Goal: Task Accomplishment & Management: Complete application form

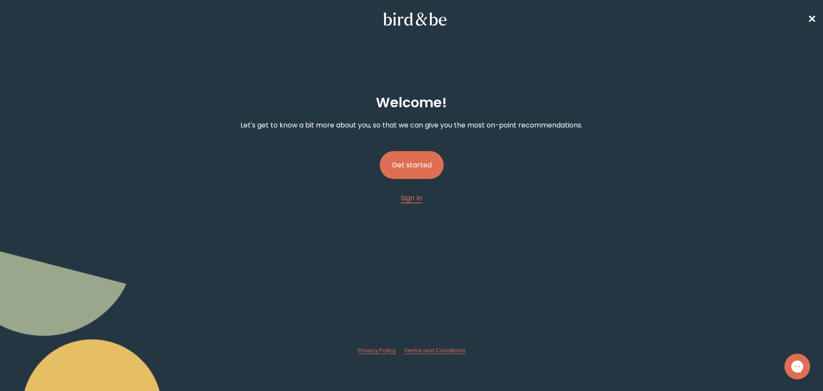
click at [418, 157] on button "Get started" at bounding box center [412, 165] width 64 height 28
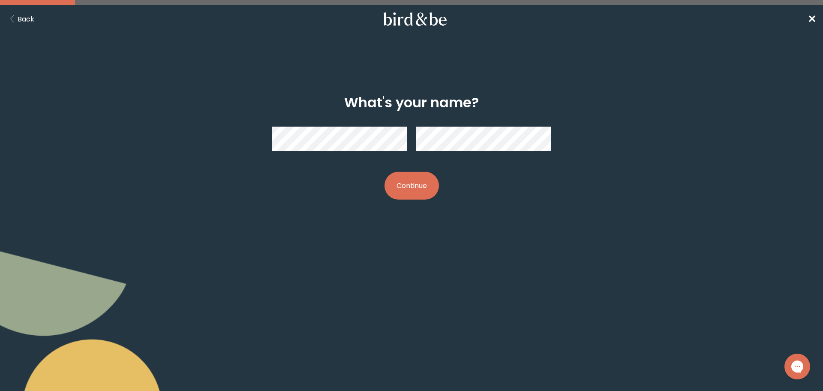
click at [412, 181] on button "Continue" at bounding box center [412, 186] width 54 height 28
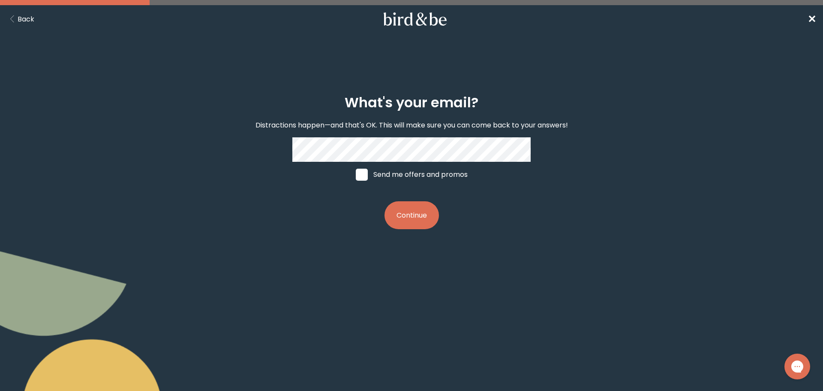
click at [385, 201] on button "Continue" at bounding box center [412, 215] width 54 height 28
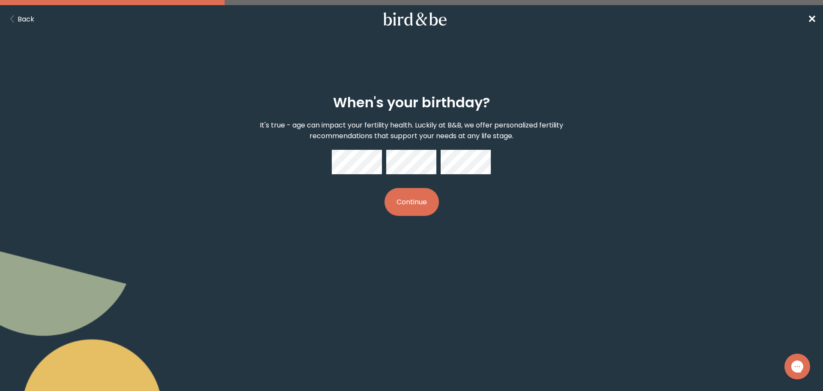
click at [416, 202] on button "Continue" at bounding box center [412, 202] width 54 height 28
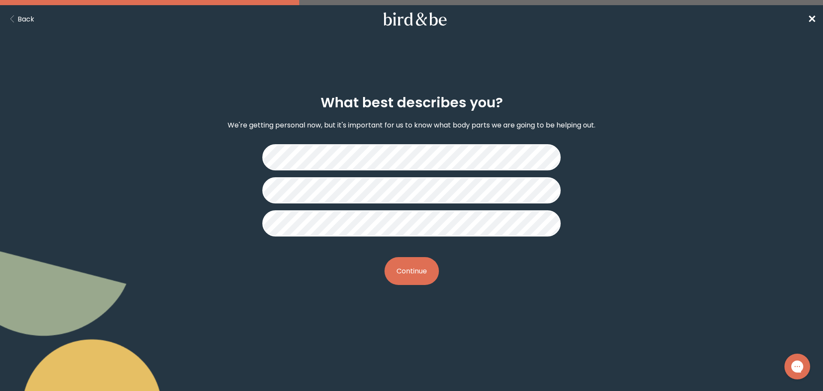
click at [409, 279] on button "Continue" at bounding box center [412, 271] width 54 height 28
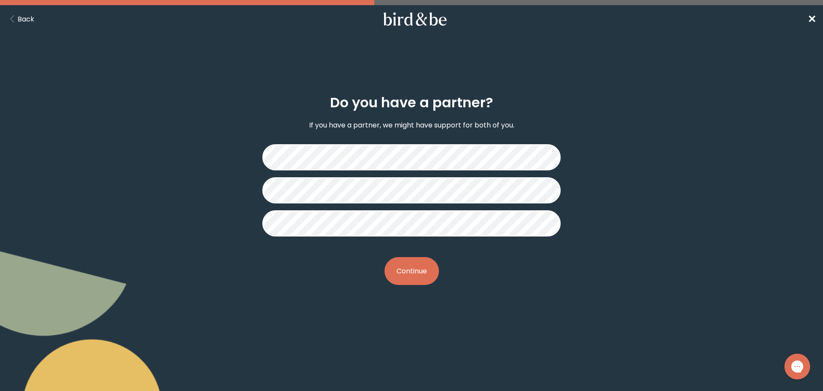
click at [408, 270] on button "Continue" at bounding box center [412, 271] width 54 height 28
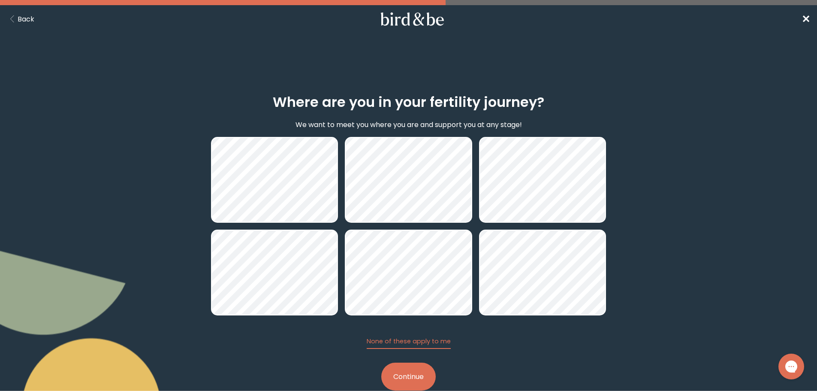
click at [410, 379] on button "Continue" at bounding box center [408, 376] width 54 height 28
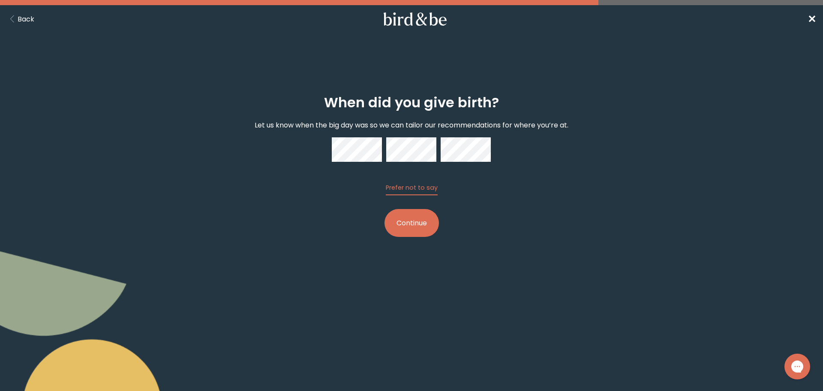
click at [403, 230] on button "Continue" at bounding box center [412, 223] width 54 height 28
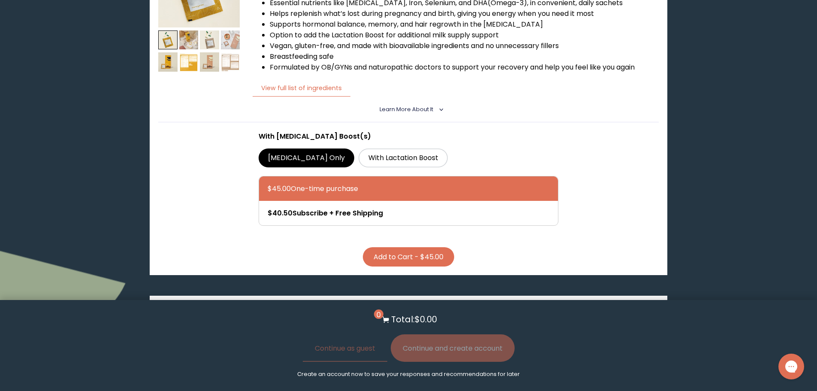
scroll to position [214, 0]
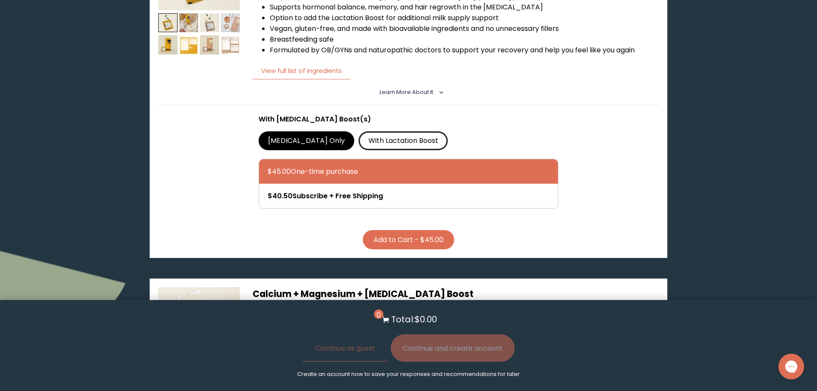
click at [367, 135] on label "With Lactation Boost" at bounding box center [402, 140] width 89 height 19
click at [0, 0] on input "With Lactation Boost" at bounding box center [0, 0] width 0 height 0
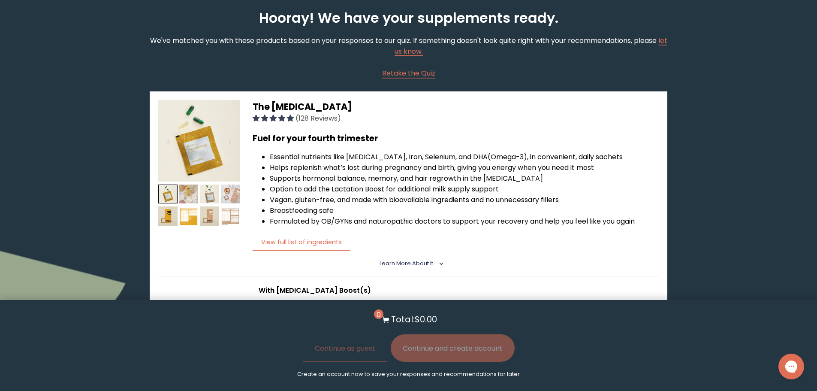
scroll to position [43, 0]
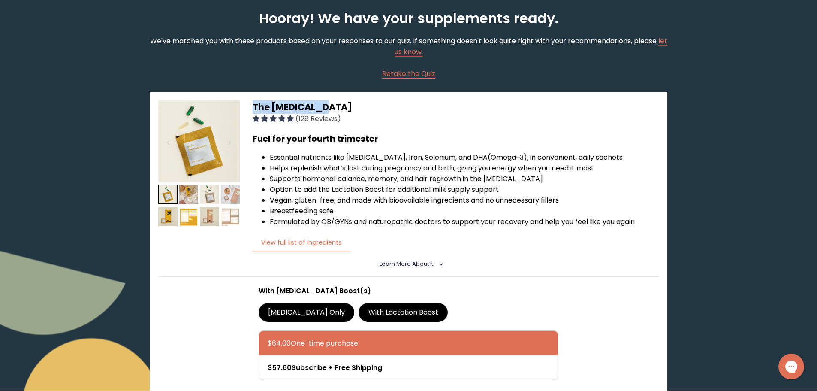
drag, startPoint x: 334, startPoint y: 108, endPoint x: 250, endPoint y: 113, distance: 83.7
click at [250, 113] on div "The [MEDICAL_DATA] (128 Reviews) Fuel for your fourth trimester Essential nutri…" at bounding box center [408, 260] width 517 height 337
copy span "The [MEDICAL_DATA]"
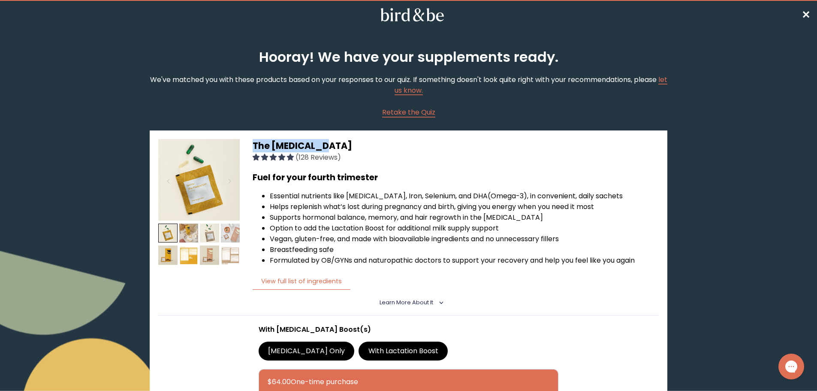
scroll to position [0, 0]
